Goal: Task Accomplishment & Management: Manage account settings

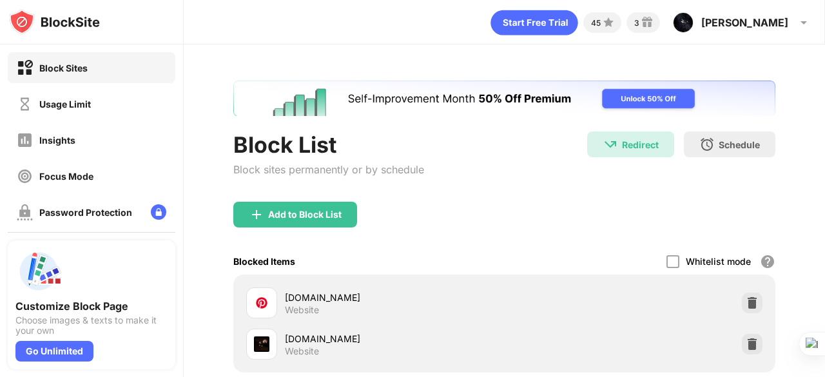
drag, startPoint x: 824, startPoint y: 97, endPoint x: 824, endPoint y: 148, distance: 50.9
click at [824, 148] on div at bounding box center [824, 188] width 1 height 377
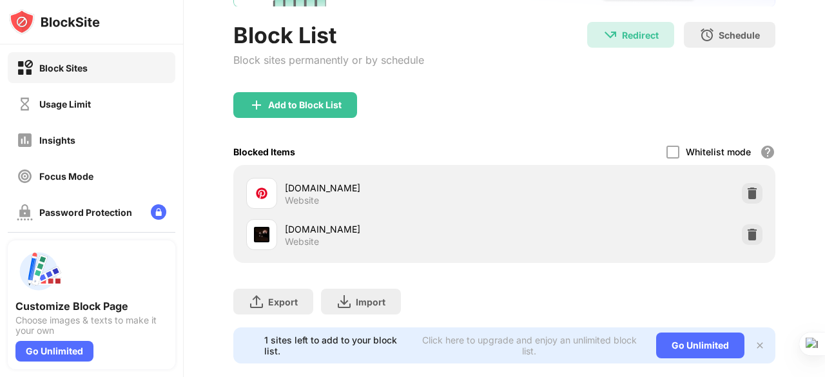
scroll to position [110, 0]
click at [746, 230] on img at bounding box center [752, 234] width 13 height 13
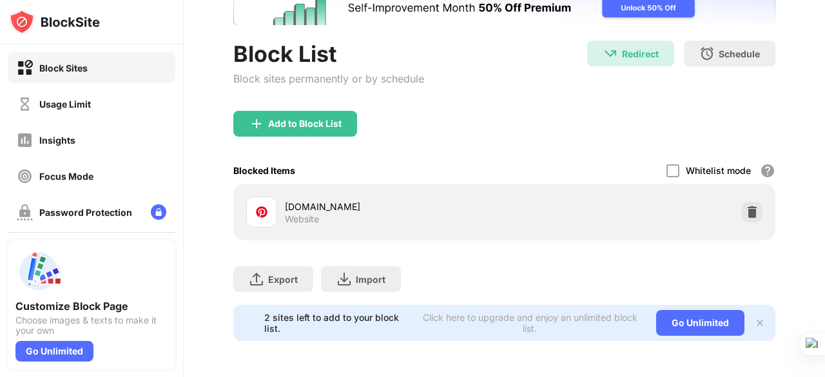
scroll to position [99, 0]
click at [323, 119] on div "Add to Block List" at bounding box center [304, 124] width 73 height 10
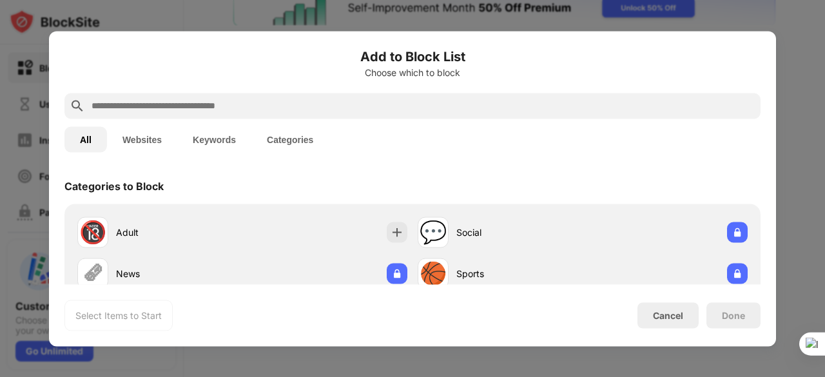
click at [762, 142] on div "Add to Block List Choose which to block All Websites Keywords Categories Catego…" at bounding box center [412, 188] width 727 height 315
click at [741, 164] on div "Add to Block List Choose which to block All Websites Keywords Categories Catego…" at bounding box center [412, 188] width 696 height 284
click at [746, 173] on div "Categories to Block" at bounding box center [412, 186] width 696 height 36
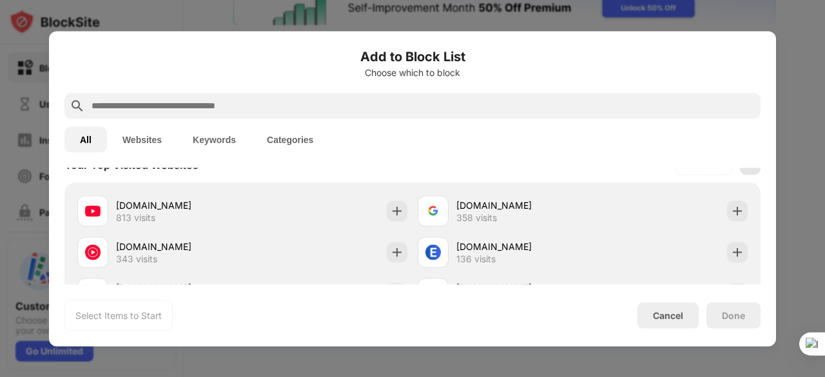
scroll to position [490, 0]
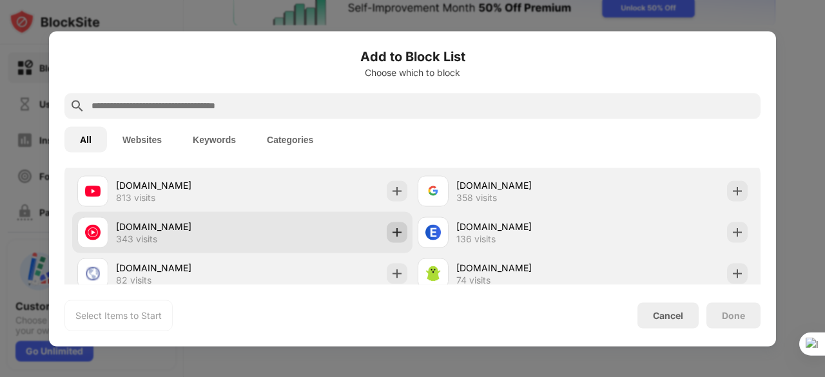
click at [393, 230] on img at bounding box center [397, 232] width 13 height 13
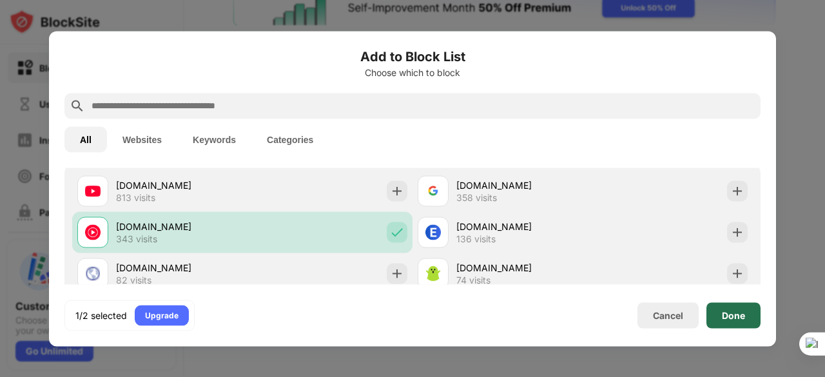
click at [749, 314] on div "Done" at bounding box center [733, 315] width 54 height 26
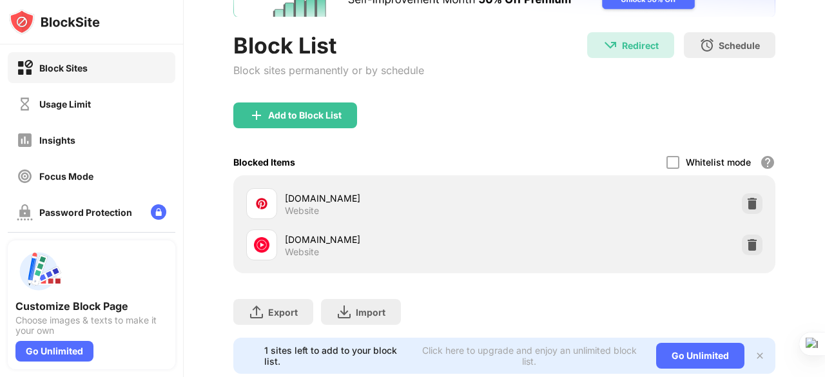
drag, startPoint x: 824, startPoint y: 206, endPoint x: 824, endPoint y: 178, distance: 28.4
click at [824, 178] on html "Block Sites Usage Limit Insights Focus Mode Password Protection Custom Block Pa…" at bounding box center [412, 188] width 825 height 377
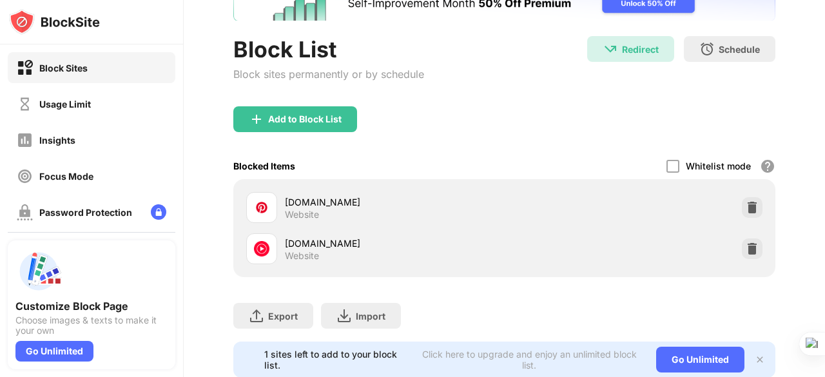
scroll to position [140, 0]
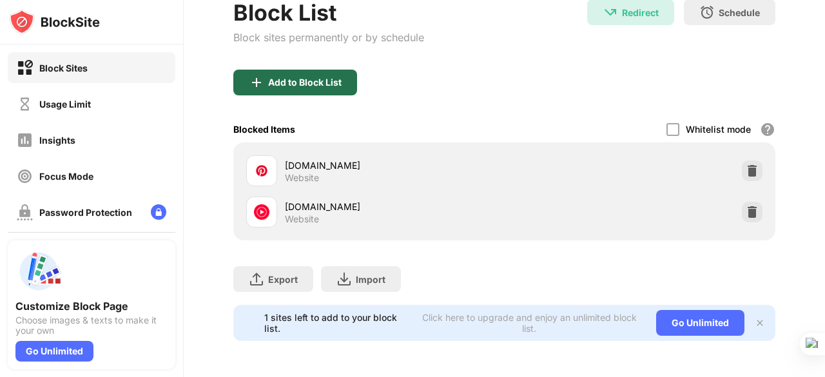
click at [330, 77] on div "Add to Block List" at bounding box center [304, 82] width 73 height 10
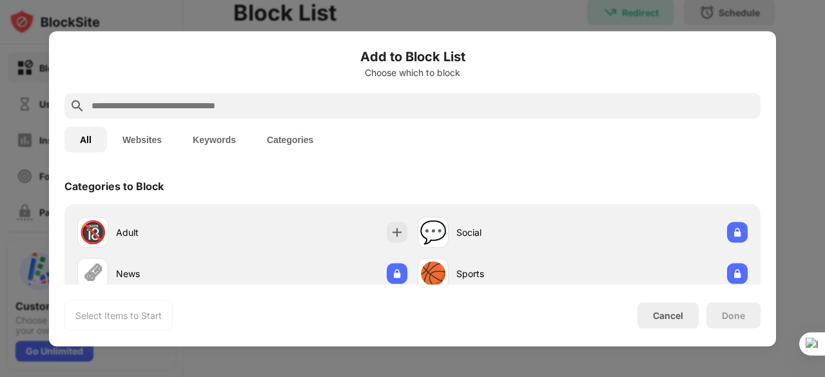
click at [751, 173] on div "Categories to Block 🔞 Adult 💬 Social 🗞 News 🏀 Sports 🃏 Gambling 🛍 Shopping Webs…" at bounding box center [412, 226] width 727 height 117
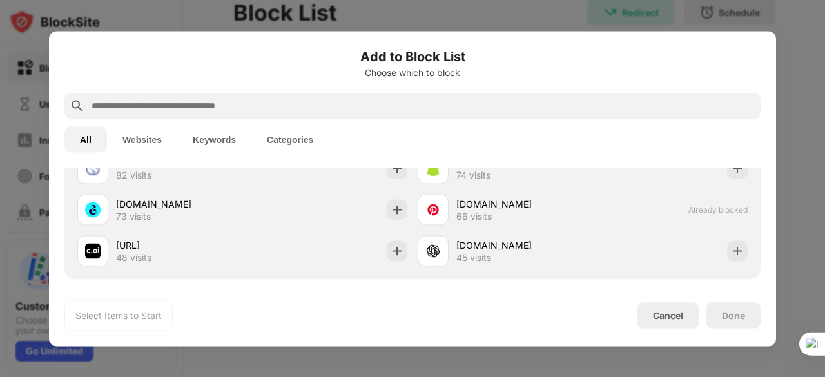
scroll to position [593, 0]
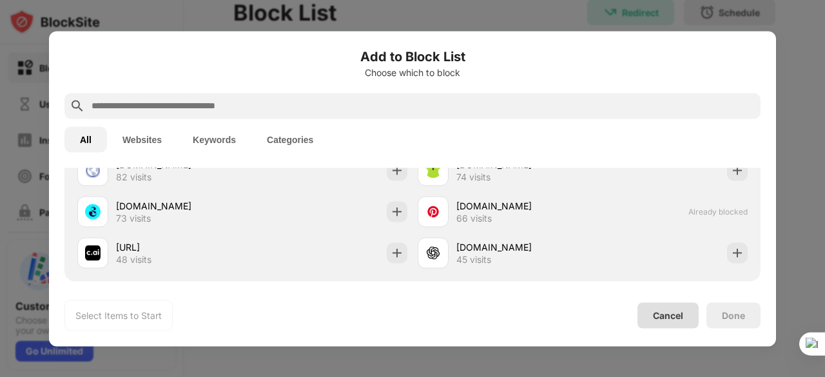
click at [675, 315] on div "Cancel" at bounding box center [668, 315] width 30 height 11
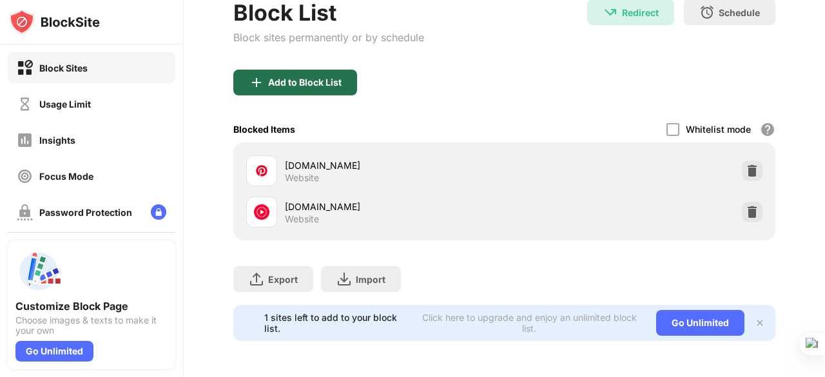
click at [285, 83] on div "Add to Block List" at bounding box center [295, 83] width 124 height 26
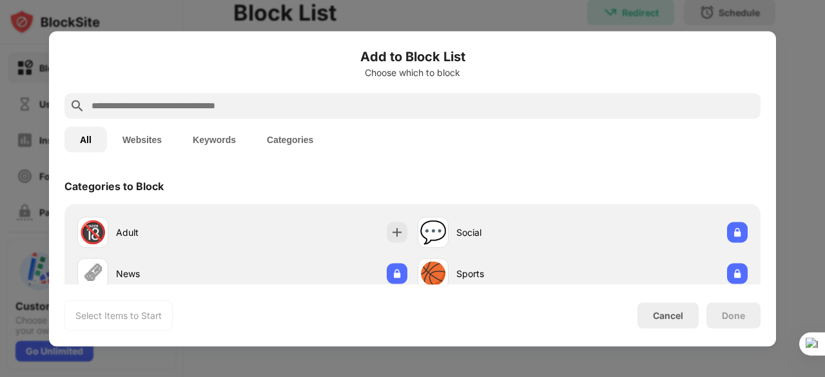
click at [751, 155] on div "All Websites Keywords Categories" at bounding box center [412, 139] width 696 height 41
click at [757, 168] on div "Categories to Block 🔞 Adult 💬 Social 🗞 News 🏀 Sports 🃏 Gambling 🛍 Shopping Webs…" at bounding box center [412, 226] width 727 height 117
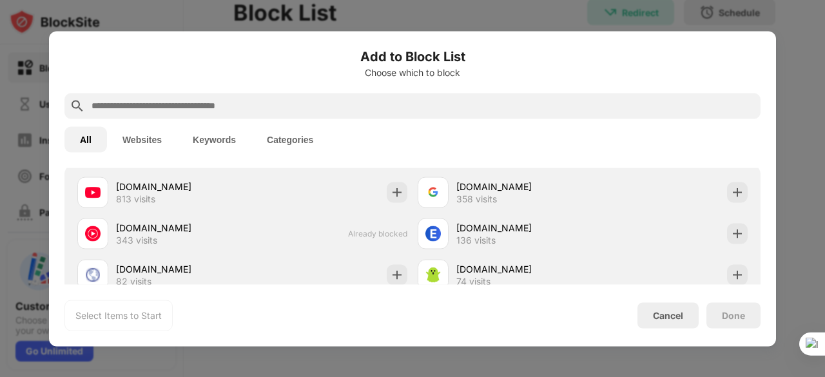
scroll to position [490, 0]
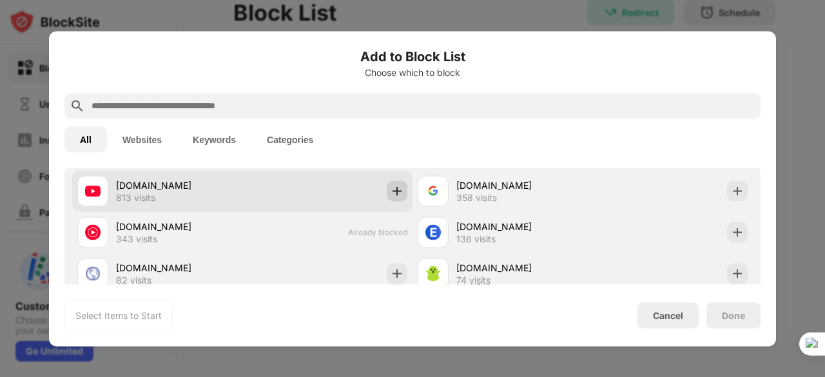
click at [396, 198] on div at bounding box center [397, 190] width 21 height 21
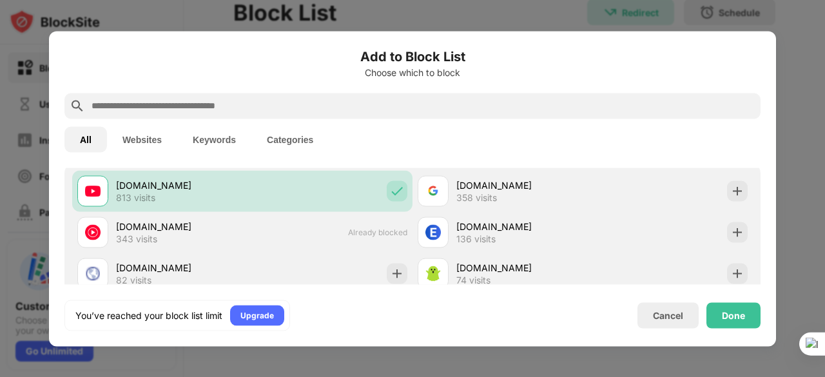
click at [757, 162] on div "Add to Block List Choose which to block All Websites Keywords Categories Catego…" at bounding box center [412, 188] width 696 height 284
click at [750, 140] on div "All Websites Keywords Categories" at bounding box center [412, 139] width 696 height 41
click at [754, 188] on div "Categories to Block 🔞 Adult 💬 Social 🗞 News 🏀 Sports 🃏 Gambling 🛍 Shopping Webs…" at bounding box center [412, 226] width 727 height 117
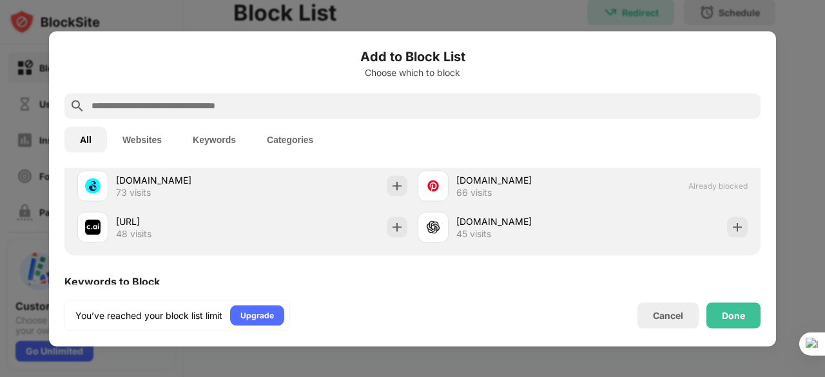
scroll to position [593, 0]
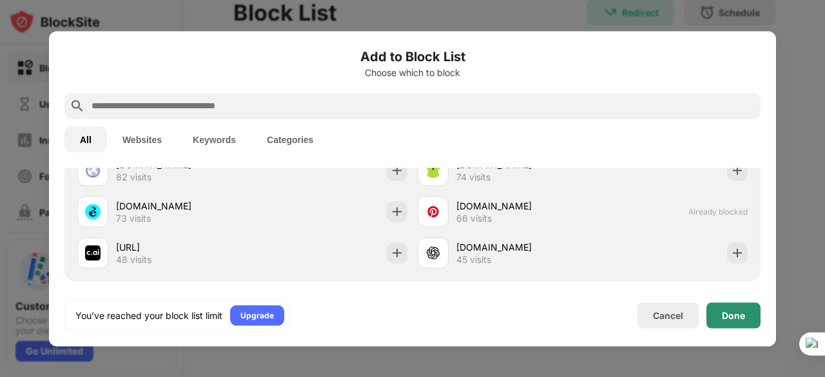
click at [742, 309] on div "Done" at bounding box center [733, 315] width 54 height 26
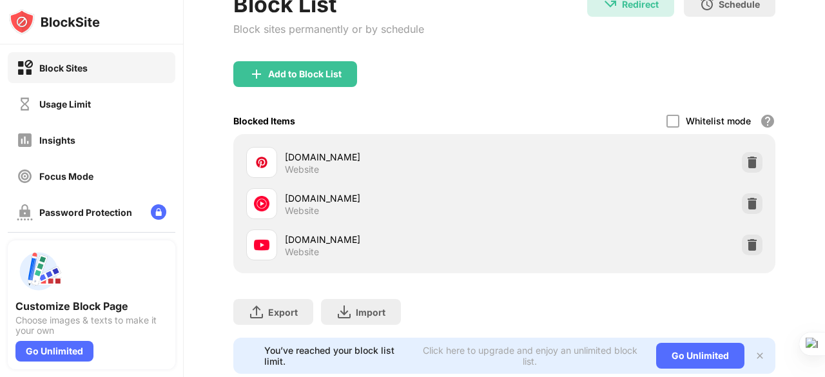
scroll to position [613, 0]
click at [116, 102] on div "Usage Limit" at bounding box center [92, 103] width 168 height 31
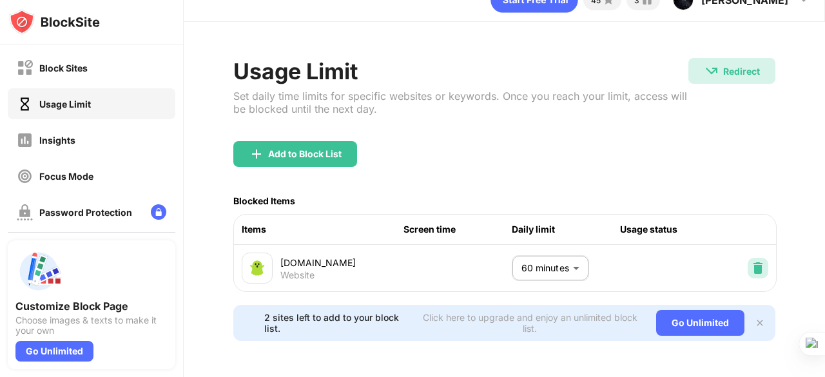
click at [748, 258] on div at bounding box center [758, 268] width 21 height 21
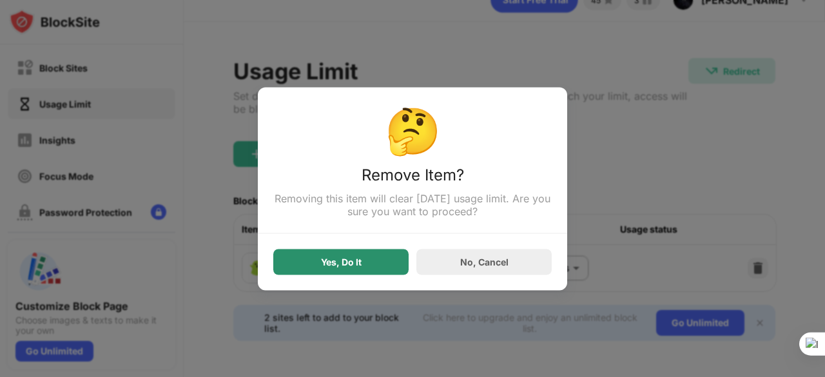
click at [367, 258] on div "Yes, Do It" at bounding box center [340, 262] width 135 height 26
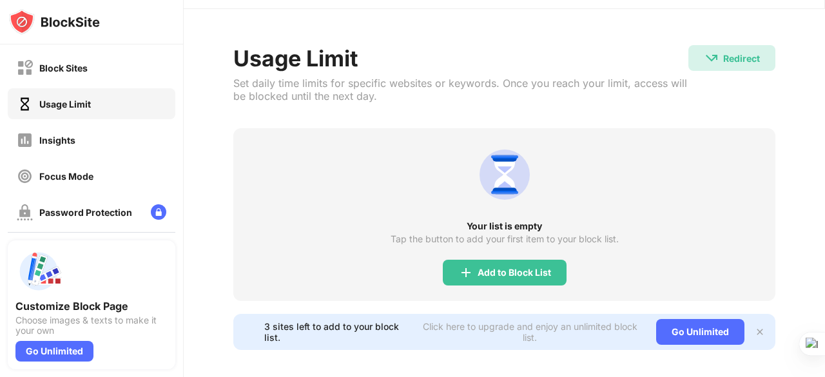
scroll to position [53, 0]
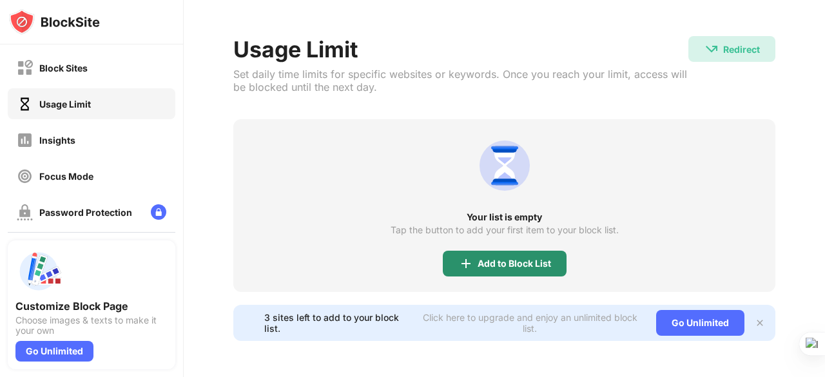
click at [461, 251] on div "Add to Block List" at bounding box center [505, 264] width 124 height 26
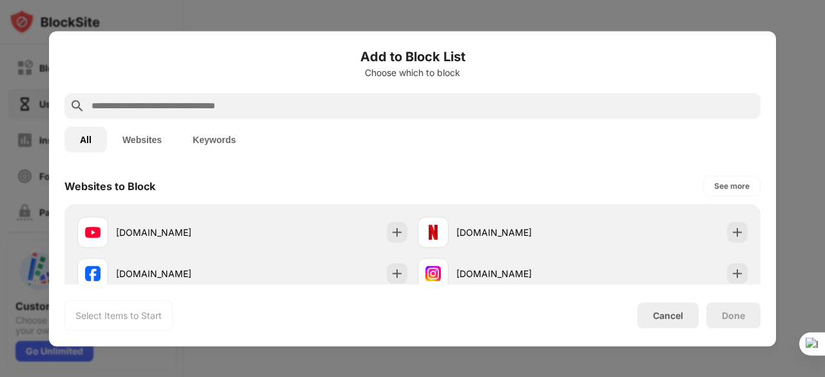
click at [755, 151] on div "All Websites Keywords" at bounding box center [412, 139] width 696 height 41
click at [756, 223] on div "Websites to Block See more [DOMAIN_NAME] [DOMAIN_NAME] [DOMAIN_NAME] [DOMAIN_NA…" at bounding box center [412, 226] width 727 height 117
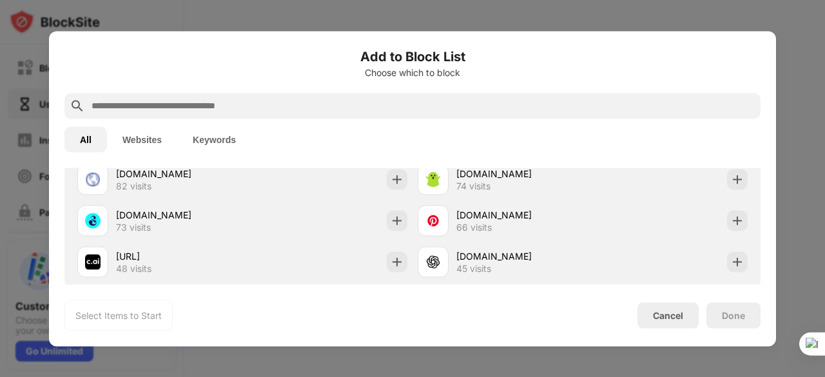
scroll to position [427, 0]
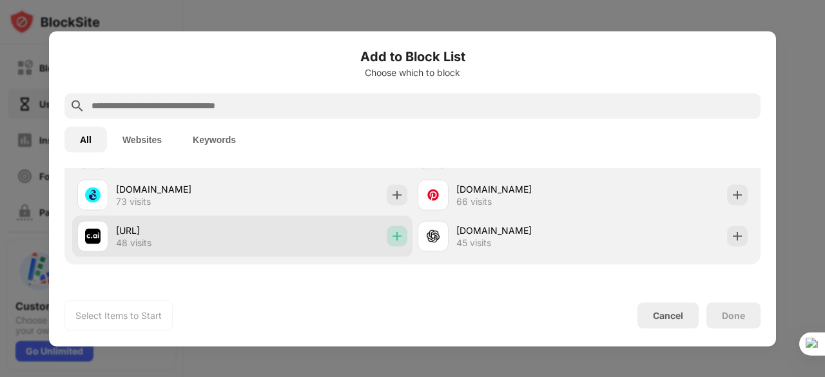
click at [394, 233] on img at bounding box center [397, 235] width 13 height 13
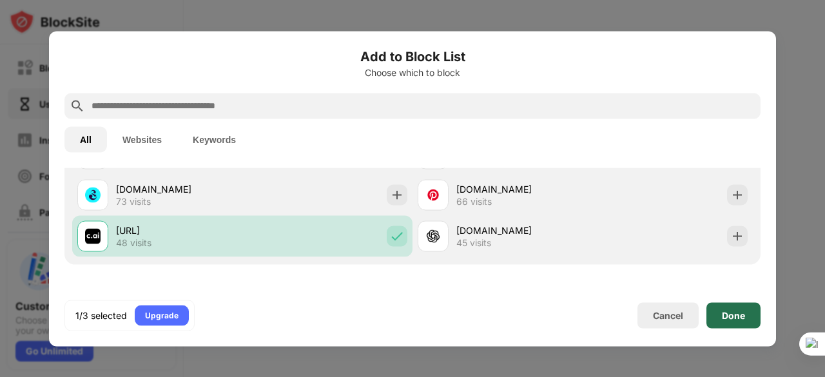
click at [753, 320] on div "Done" at bounding box center [733, 315] width 54 height 26
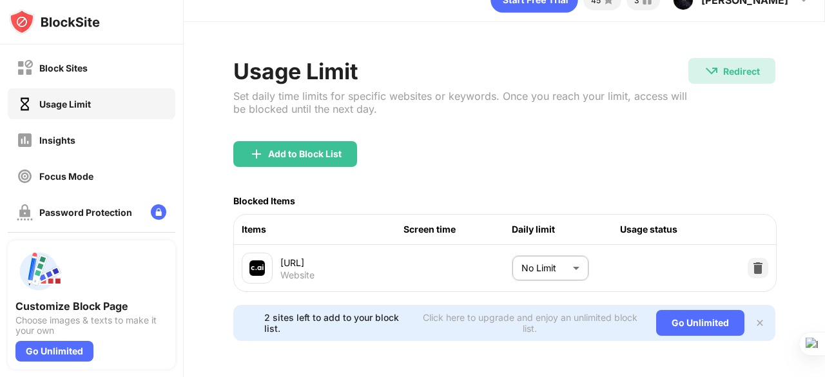
click at [545, 262] on body "Block Sites Usage Limit Insights Focus Mode Password Protection Custom Block Pa…" at bounding box center [412, 188] width 825 height 377
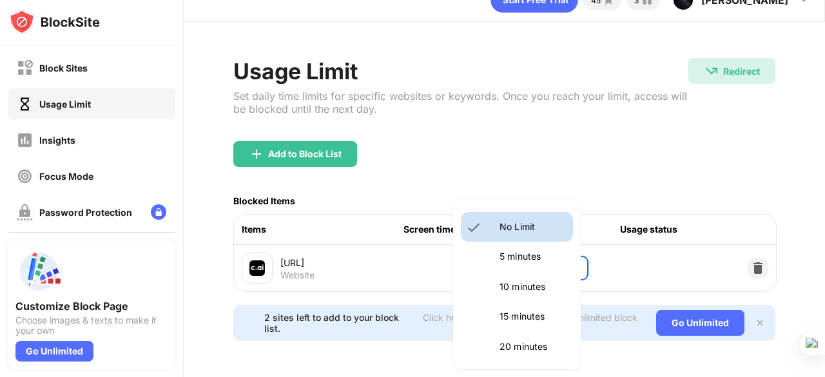
click at [517, 260] on p "5 minutes" at bounding box center [532, 256] width 66 height 14
type input "*"
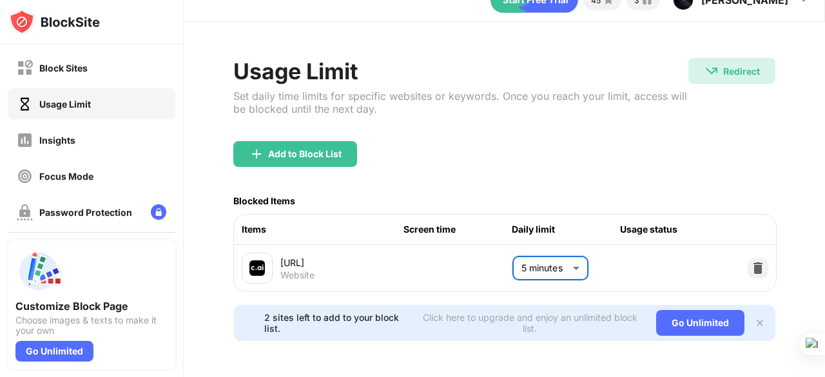
click at [566, 141] on div "Add to Block List" at bounding box center [504, 164] width 542 height 46
click at [142, 67] on div "Block Sites" at bounding box center [92, 67] width 168 height 31
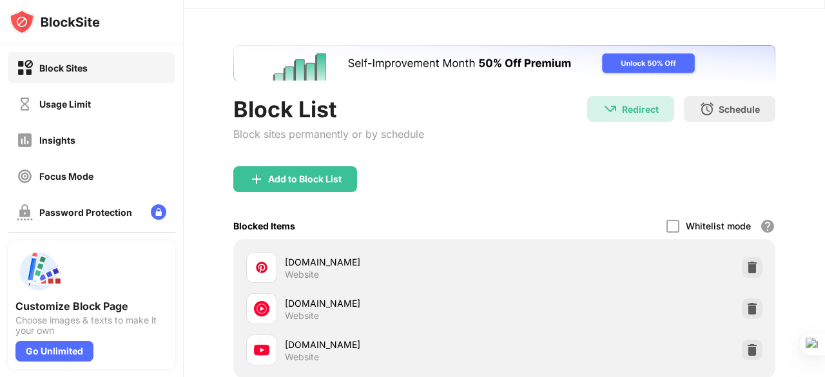
drag, startPoint x: 824, startPoint y: 92, endPoint x: 824, endPoint y: 106, distance: 13.5
click at [824, 106] on div at bounding box center [824, 188] width 1 height 377
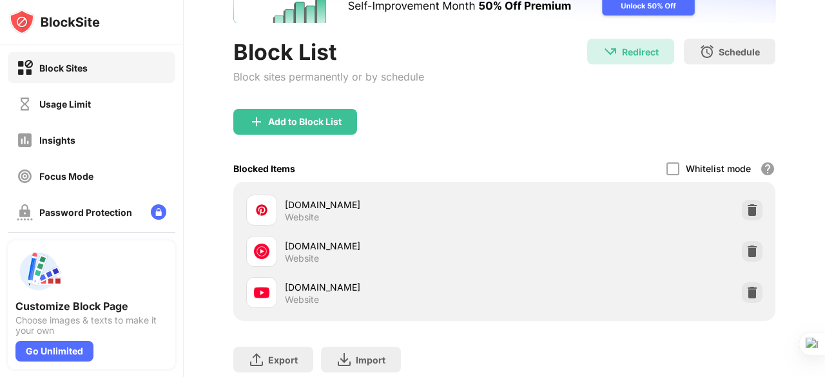
scroll to position [57, 0]
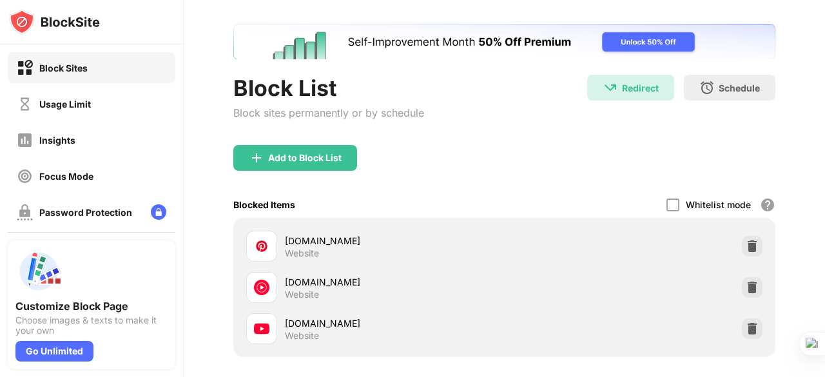
drag, startPoint x: 824, startPoint y: 104, endPoint x: 824, endPoint y: 164, distance: 60.6
click at [824, 164] on div at bounding box center [824, 188] width 1 height 377
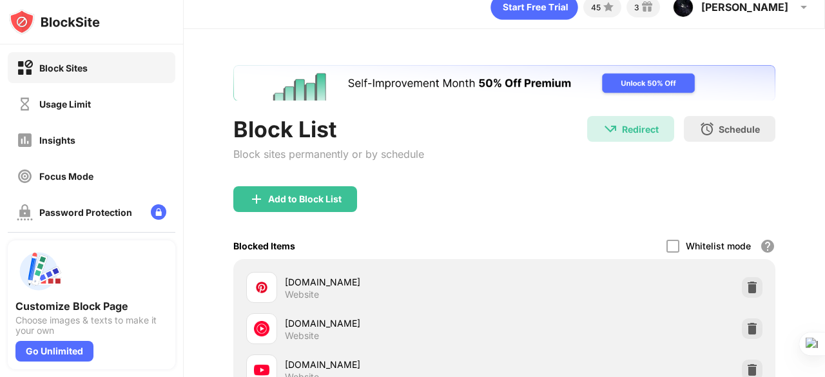
scroll to position [15, 0]
click at [93, 114] on div "Usage Limit" at bounding box center [92, 103] width 168 height 31
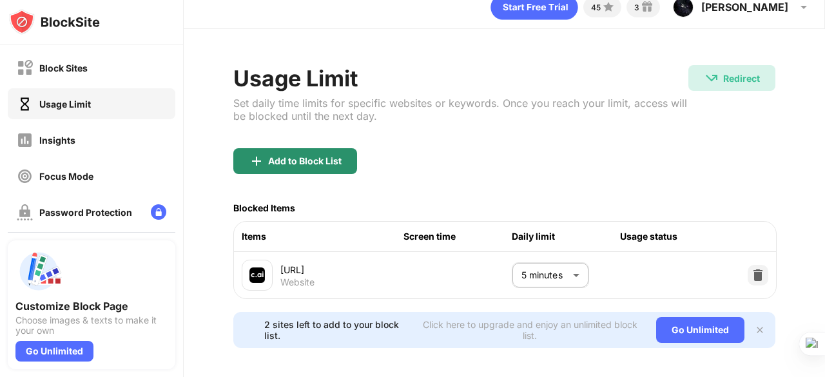
click at [327, 151] on div "Add to Block List" at bounding box center [295, 161] width 124 height 26
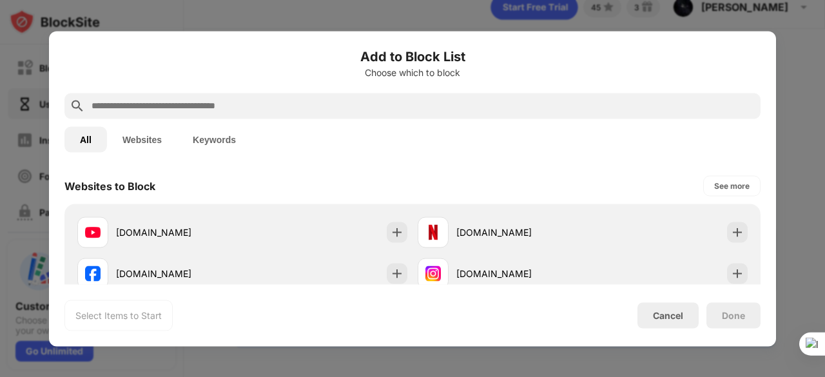
click at [257, 109] on input "text" at bounding box center [422, 105] width 665 height 15
paste input "**********"
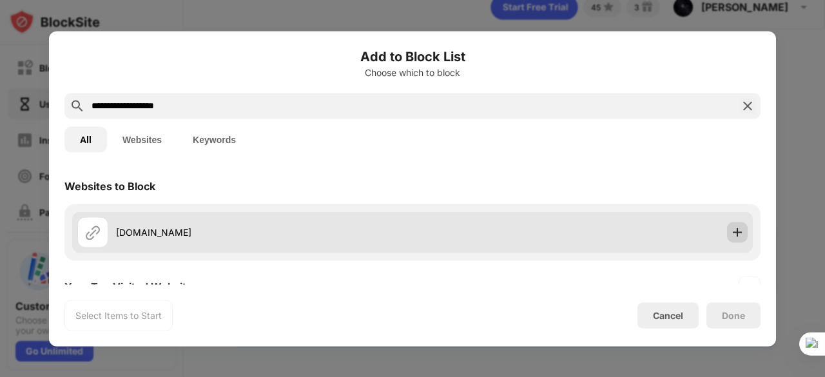
type input "**********"
click at [731, 232] on img at bounding box center [737, 232] width 13 height 13
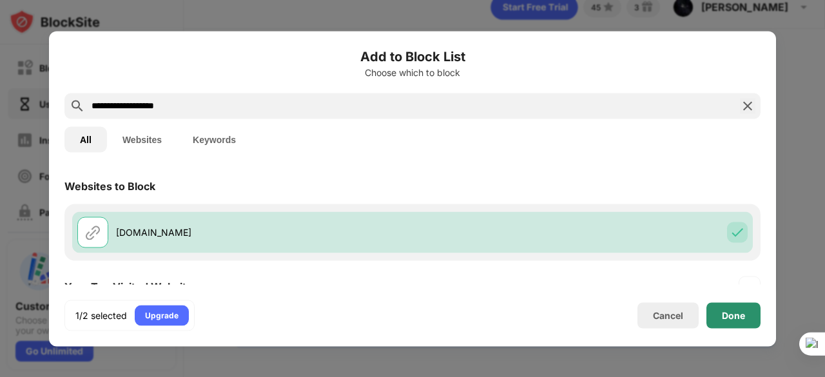
click at [729, 312] on div "Done" at bounding box center [733, 315] width 23 height 10
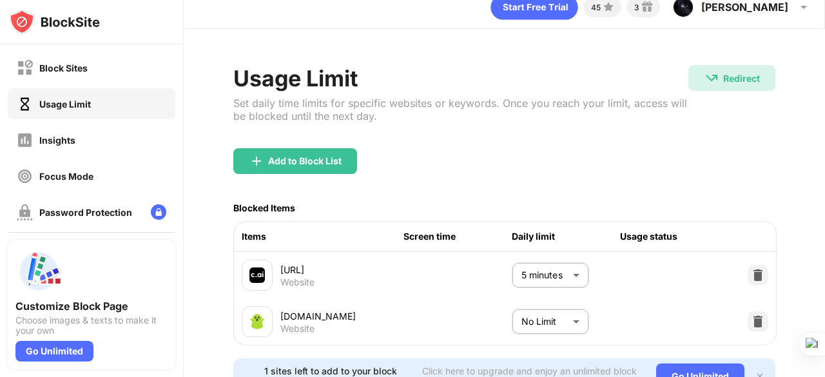
click at [571, 327] on body "Block Sites Usage Limit Insights Focus Mode Password Protection Custom Block Pa…" at bounding box center [412, 188] width 825 height 377
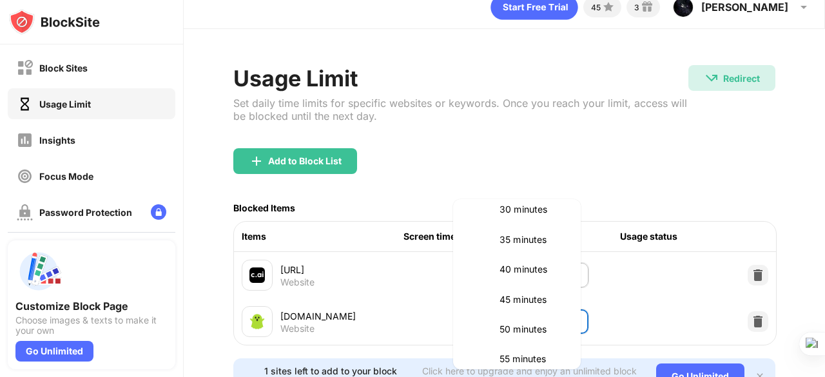
scroll to position [217, 0]
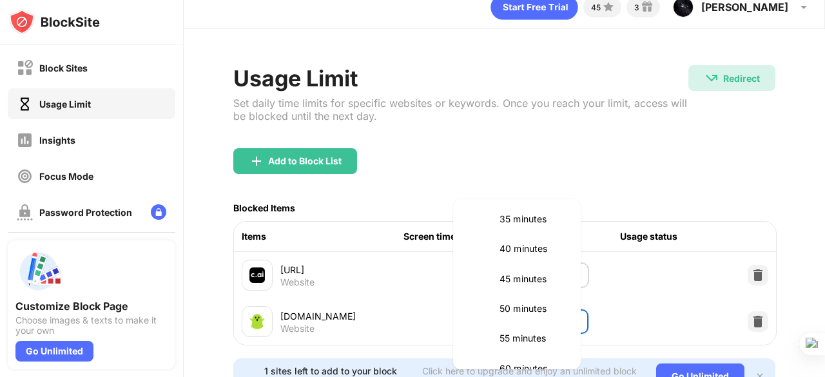
click at [520, 304] on p "50 minutes" at bounding box center [532, 309] width 66 height 14
type input "**"
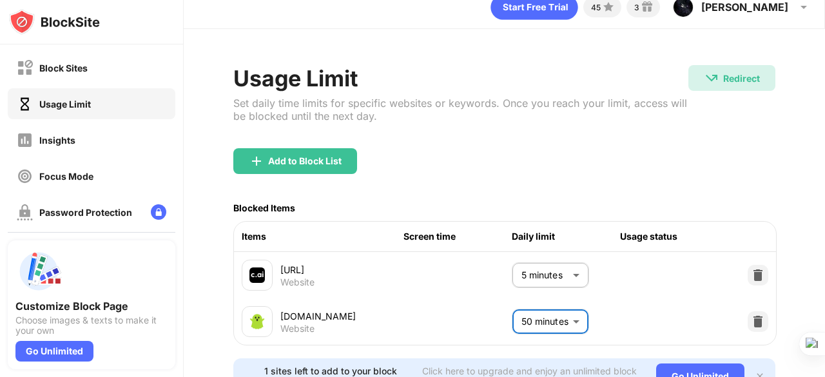
click at [721, 161] on div "Add to Block List" at bounding box center [504, 171] width 542 height 46
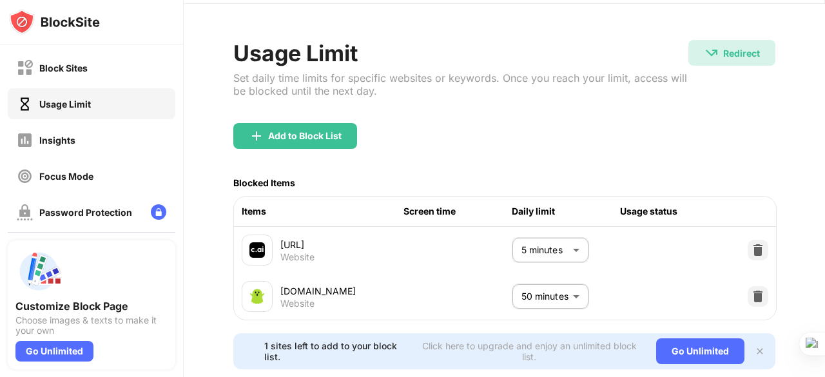
scroll to position [0, 0]
